Goal: Find specific page/section: Find specific page/section

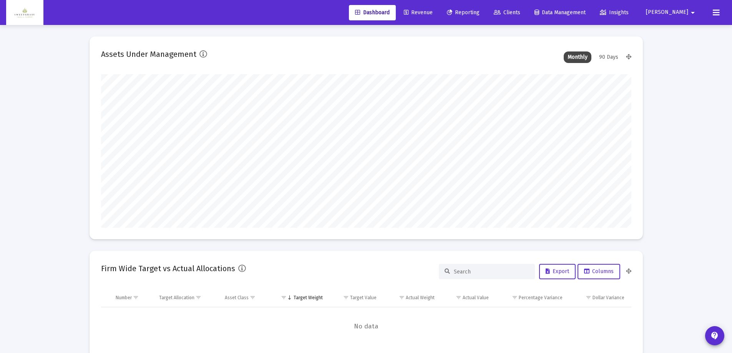
type input "[DATE]"
type input "[PERSON_NAME][EMAIL_ADDRESS][DOMAIN_NAME]"
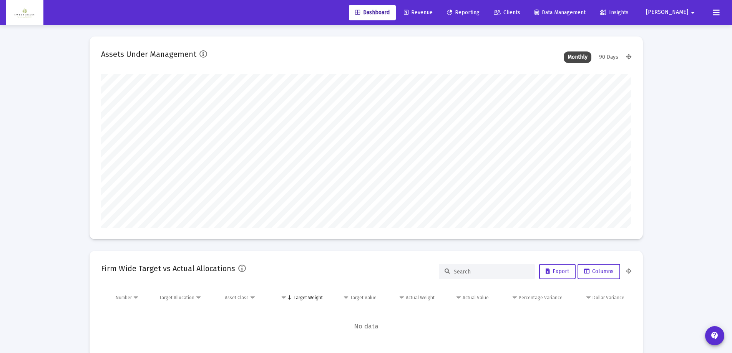
click at [433, 10] on span "Revenue" at bounding box center [418, 12] width 29 height 7
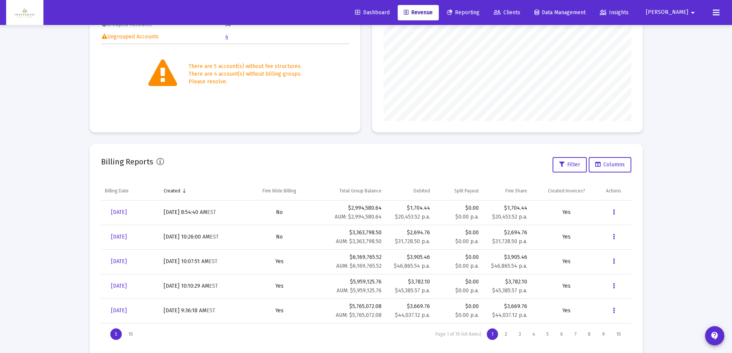
scroll to position [158, 0]
